Goal: Transaction & Acquisition: Purchase product/service

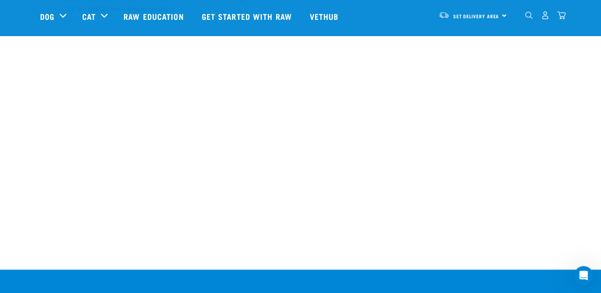
scroll to position [433, 0]
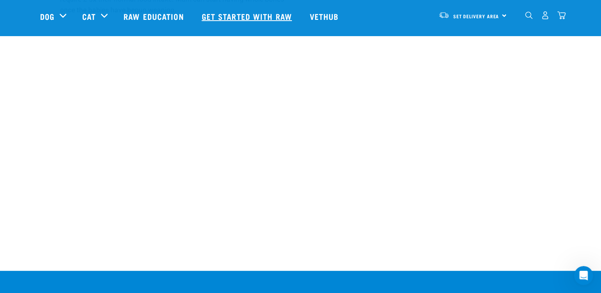
click at [243, 17] on link "Get started with Raw" at bounding box center [248, 16] width 108 height 32
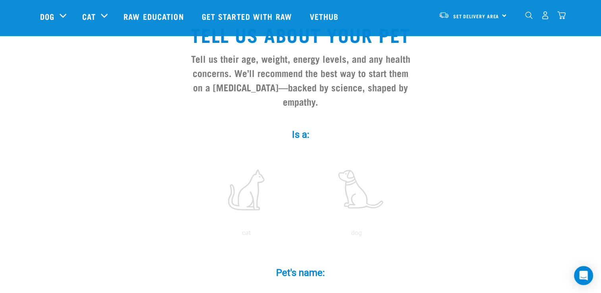
scroll to position [61, 0]
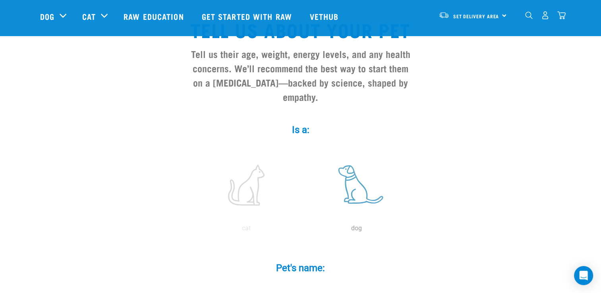
click at [352, 174] on label at bounding box center [356, 184] width 107 height 67
click at [301, 230] on input "radio" at bounding box center [301, 230] width 0 height 0
click at [308, 287] on div "Pet's name: *" at bounding box center [300, 280] width 238 height 58
click at [307, 261] on label "Pet's name: *" at bounding box center [300, 268] width 238 height 14
click at [307, 280] on input "Pet's name: *" at bounding box center [300, 289] width 179 height 18
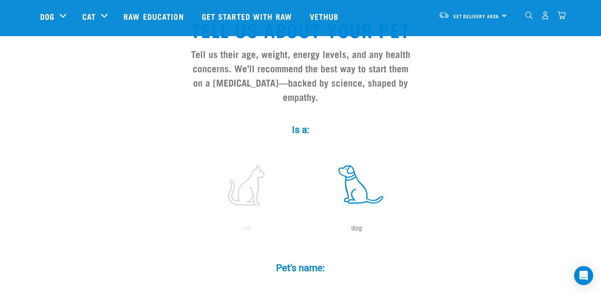
click at [307, 261] on label "Pet's name: *" at bounding box center [300, 268] width 238 height 14
click at [307, 280] on input "Pet's name: *" at bounding box center [300, 289] width 179 height 18
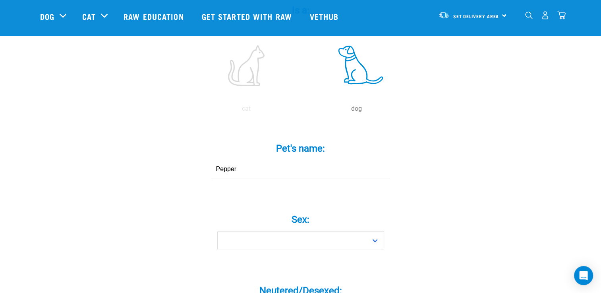
scroll to position [184, 0]
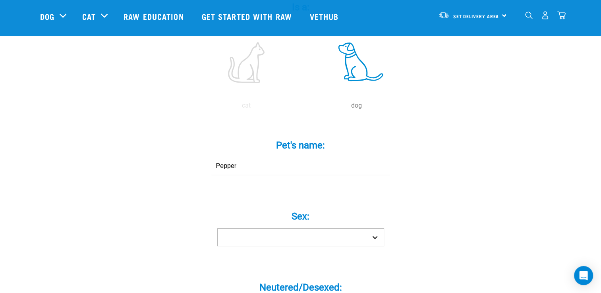
type input "Pepper"
click at [363, 228] on select "Boy Girl" at bounding box center [300, 237] width 167 height 18
select select "girl"
click at [217, 228] on select "Boy Girl" at bounding box center [300, 237] width 167 height 18
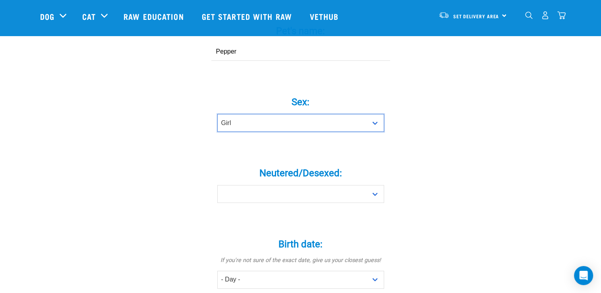
scroll to position [320, 0]
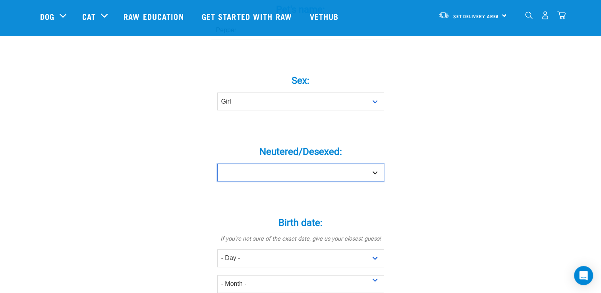
click at [381, 164] on select "Yes No" at bounding box center [300, 173] width 167 height 18
select select "no"
click at [217, 164] on select "Yes No" at bounding box center [300, 173] width 167 height 18
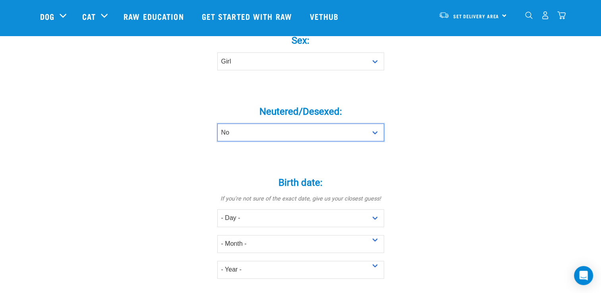
scroll to position [365, 0]
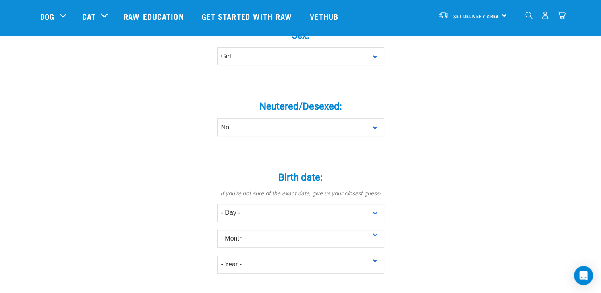
click at [368, 260] on div "Birth date: * If you're not sure of the exact date, give us your closest guess!…" at bounding box center [300, 219] width 238 height 131
click at [368, 256] on select "- Year - 2025 2024 2023 2022 2021 2020 2019 2018 2017 2016 2015 2014 2013 2012" at bounding box center [300, 265] width 167 height 18
select select "2021"
click at [217, 256] on select "- Year - 2025 2024 2023 2022 2021 2020 2019 2018 2017 2016 2015 2014 2013 2012" at bounding box center [300, 265] width 167 height 18
click at [350, 222] on div "- Month - January February March April May June July August September October N…" at bounding box center [300, 235] width 167 height 26
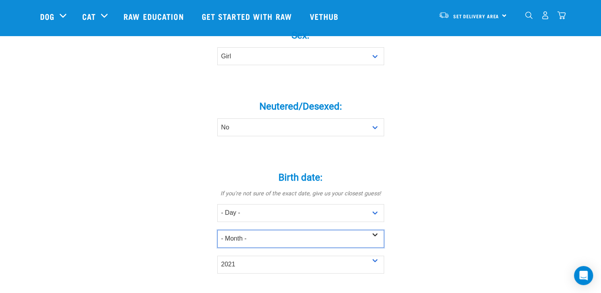
click at [349, 230] on select "- Month - January February March April May June July August September October N…" at bounding box center [300, 239] width 167 height 18
select select "November"
click at [217, 230] on select "- Month - January February March April May June July August September October N…" at bounding box center [300, 239] width 167 height 18
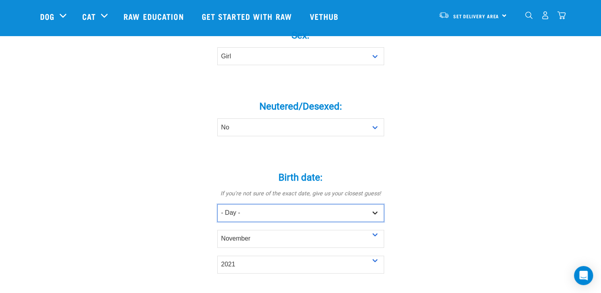
click at [279, 204] on select "- Day - 1 2 3 4 5 6 7 8 9 10 11 12 13 14 15 16 17 18 19 20 21 22 23 24 25 26 27" at bounding box center [300, 213] width 167 height 18
select select "13"
click at [217, 204] on select "- Day - 1 2 3 4 5 6 7 8 9 10 11 12 13 14 15 16 17 18 19 20 21 22 23 24 25 26 27" at bounding box center [300, 213] width 167 height 18
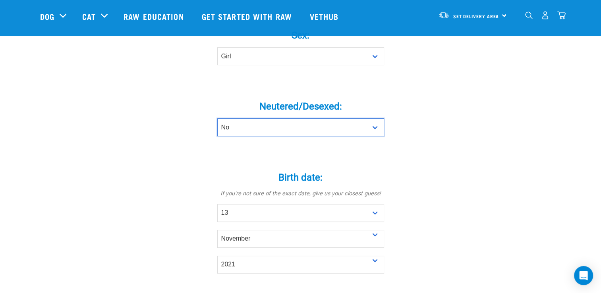
drag, startPoint x: 245, startPoint y: 116, endPoint x: 607, endPoint y: 291, distance: 402.3
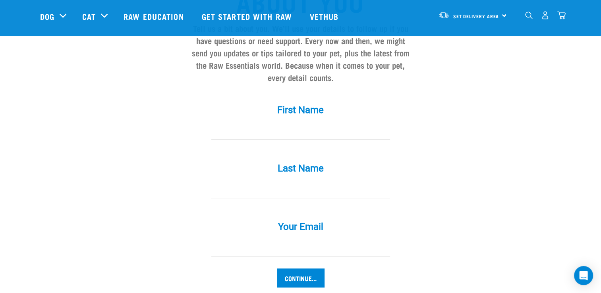
scroll to position [709, 0]
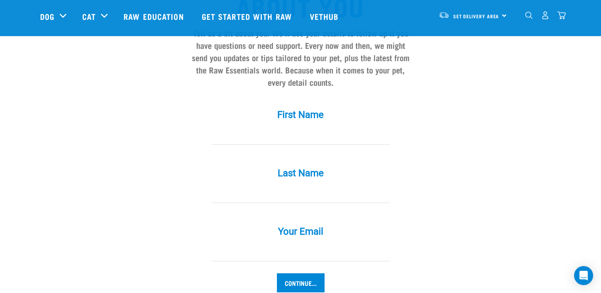
click at [347, 127] on input "First Name *" at bounding box center [300, 136] width 179 height 18
click at [250, 127] on input "Am" at bounding box center [300, 136] width 179 height 18
type input "Amanda"
type input "Berry"
type input "amandagberry5@gmail.com"
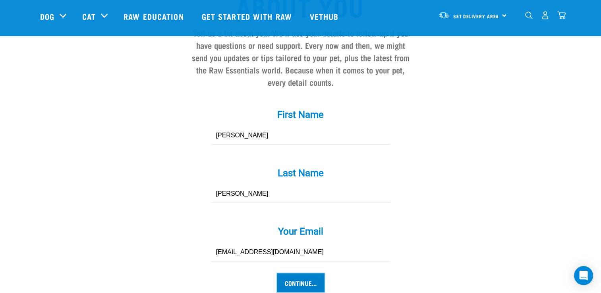
click at [315, 273] on input "Continue..." at bounding box center [301, 282] width 48 height 19
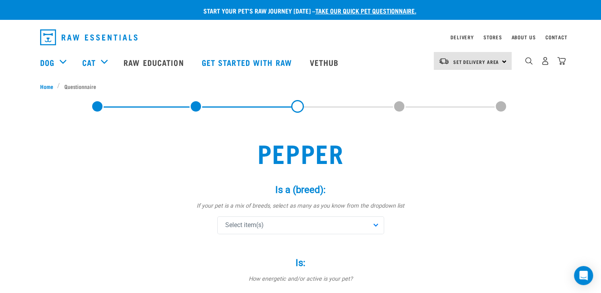
click at [328, 228] on div "Select item(s)" at bounding box center [300, 225] width 167 height 18
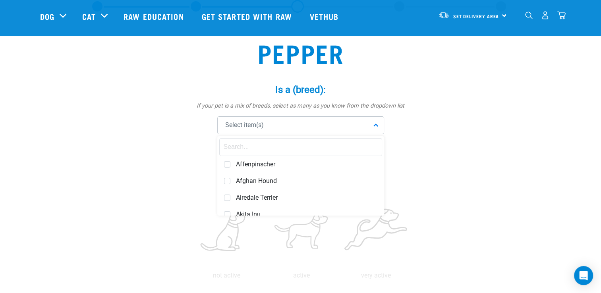
scroll to position [40, 0]
click at [322, 151] on input "text" at bounding box center [300, 148] width 163 height 18
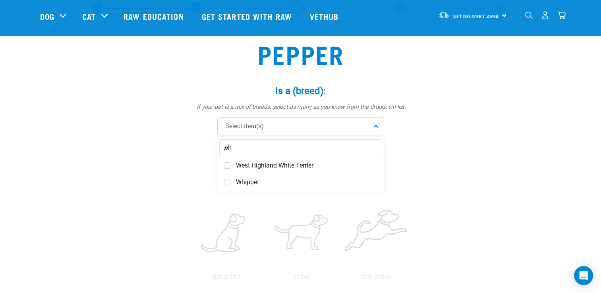
type input "w"
type input "sw"
click at [276, 199] on span "Swiss Sheppherd" at bounding box center [306, 199] width 141 height 8
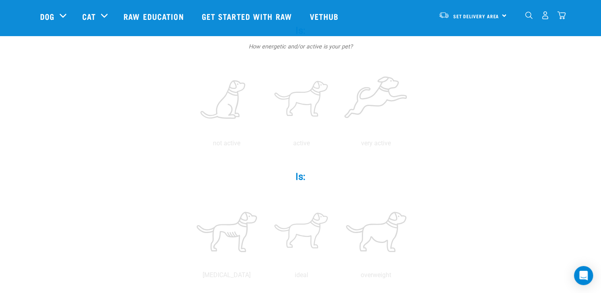
scroll to position [177, 0]
click at [289, 91] on label at bounding box center [301, 97] width 71 height 67
click at [264, 143] on input "radio" at bounding box center [264, 143] width 0 height 0
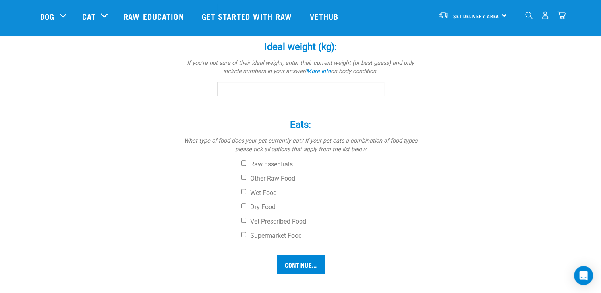
scroll to position [522, 0]
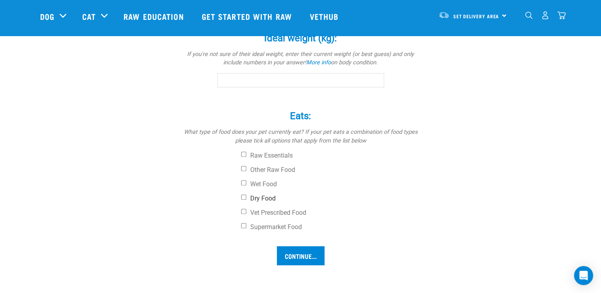
click at [245, 198] on input "Dry Food" at bounding box center [243, 197] width 5 height 5
checkbox input "true"
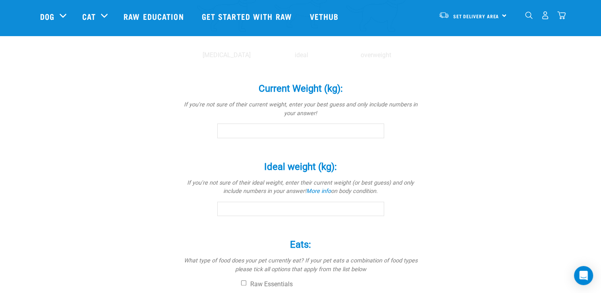
scroll to position [395, 0]
click at [361, 141] on div "Current Weight (kg): * If you're not sure of their current weight, enter your b…" at bounding box center [300, 109] width 238 height 78
click at [366, 136] on input "Current Weight (kg): *" at bounding box center [300, 129] width 167 height 14
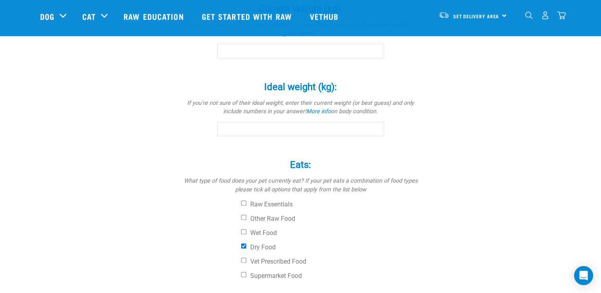
scroll to position [465, 0]
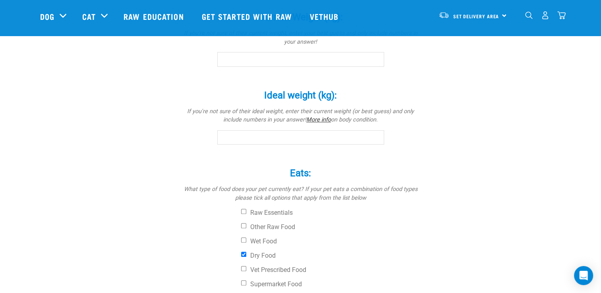
click at [316, 117] on link "More info" at bounding box center [318, 119] width 25 height 7
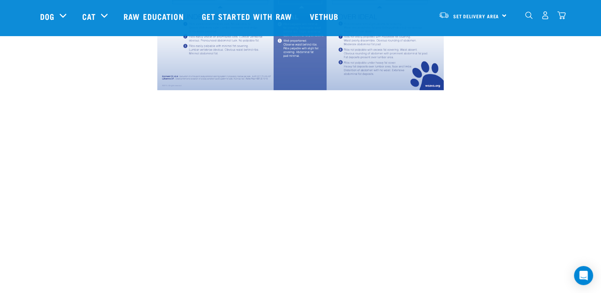
scroll to position [46, 0]
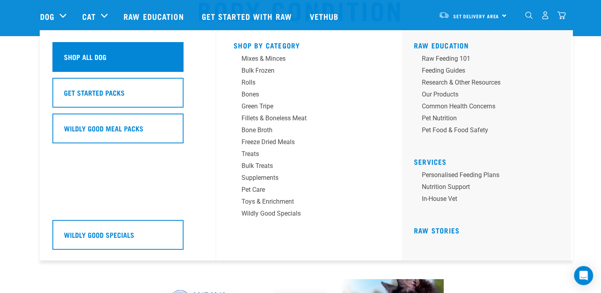
click at [85, 55] on h5 "Shop All Dog" at bounding box center [85, 57] width 42 height 10
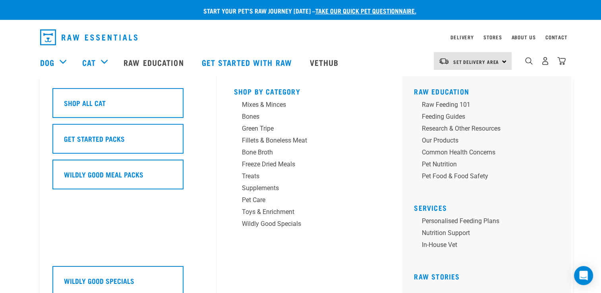
click at [129, 218] on div "Shop All Cat Get Started Packs Wildly Good Meal Packs Wildly Good Specials" at bounding box center [132, 191] width 169 height 230
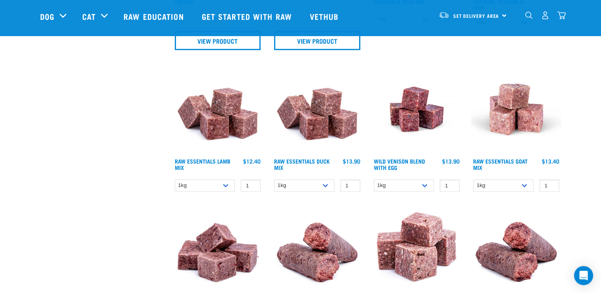
scroll to position [527, 0]
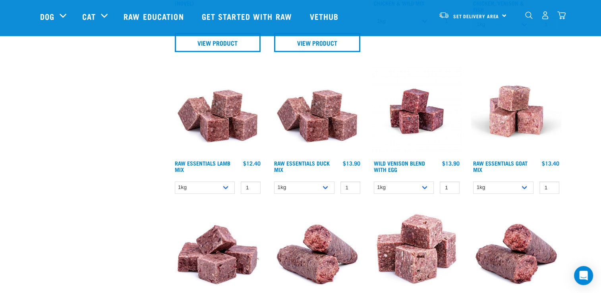
click at [223, 181] on div "1kg 3kg Bulk (10kg) 1 0 100" at bounding box center [218, 188] width 90 height 14
click at [226, 187] on select "1kg 3kg Bulk (10kg)" at bounding box center [205, 187] width 60 height 12
select select "341961"
click at [175, 181] on select "1kg 3kg Bulk (10kg)" at bounding box center [205, 187] width 60 height 12
click at [214, 214] on img at bounding box center [218, 253] width 90 height 90
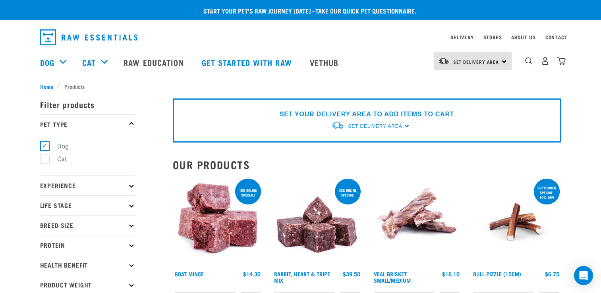
select select "341961"
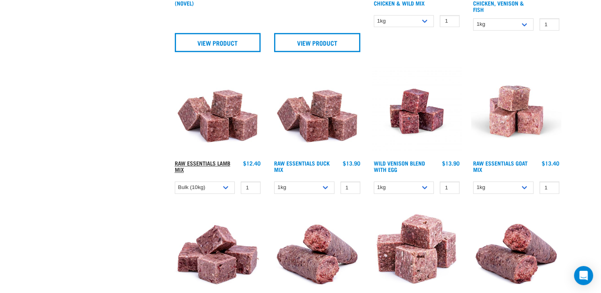
click at [200, 162] on link "Raw Essentials Lamb Mix" at bounding box center [203, 166] width 56 height 9
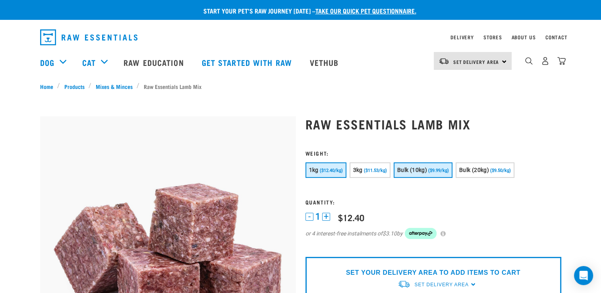
click at [411, 170] on span "Bulk (10kg)" at bounding box center [412, 170] width 30 height 6
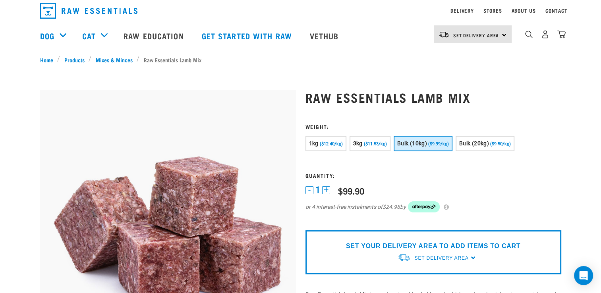
scroll to position [16, 0]
